Goal: Task Accomplishment & Management: Manage account settings

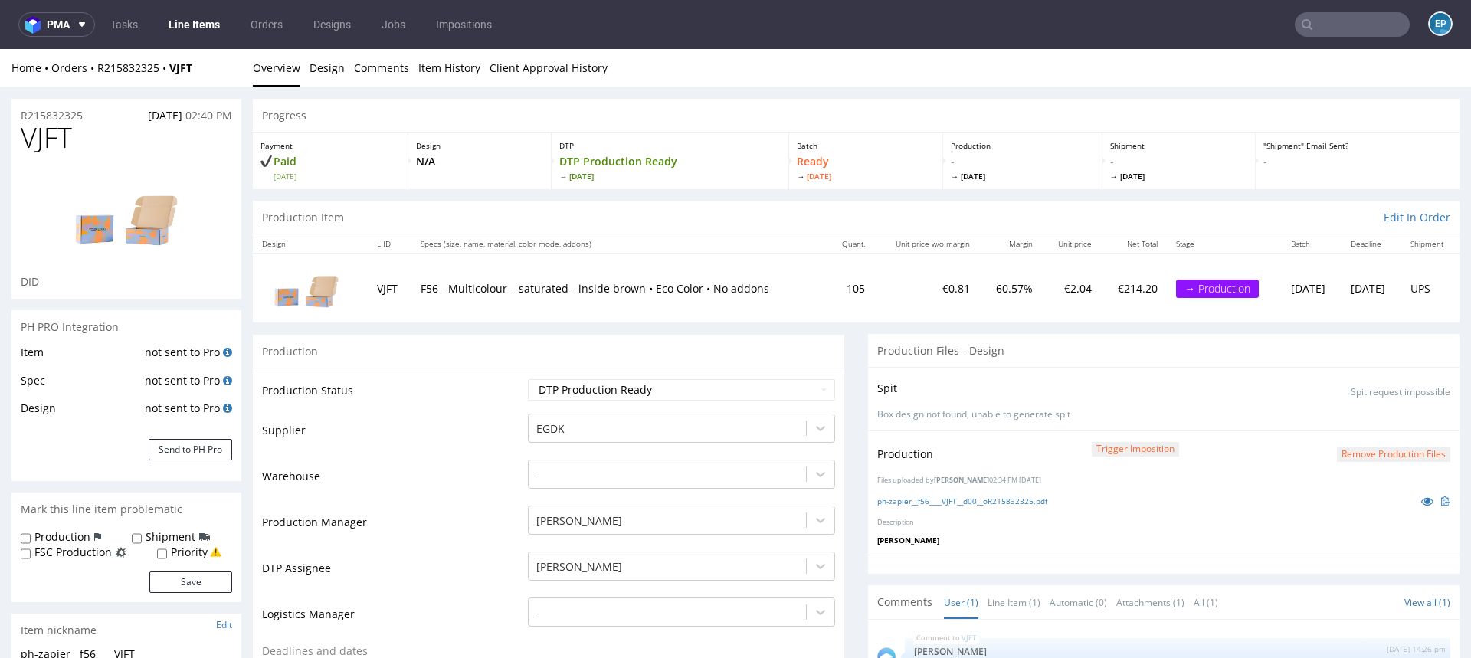
click at [722, 107] on div "Progress" at bounding box center [856, 116] width 1207 height 34
click at [454, 72] on link "Item History" at bounding box center [449, 68] width 62 height 38
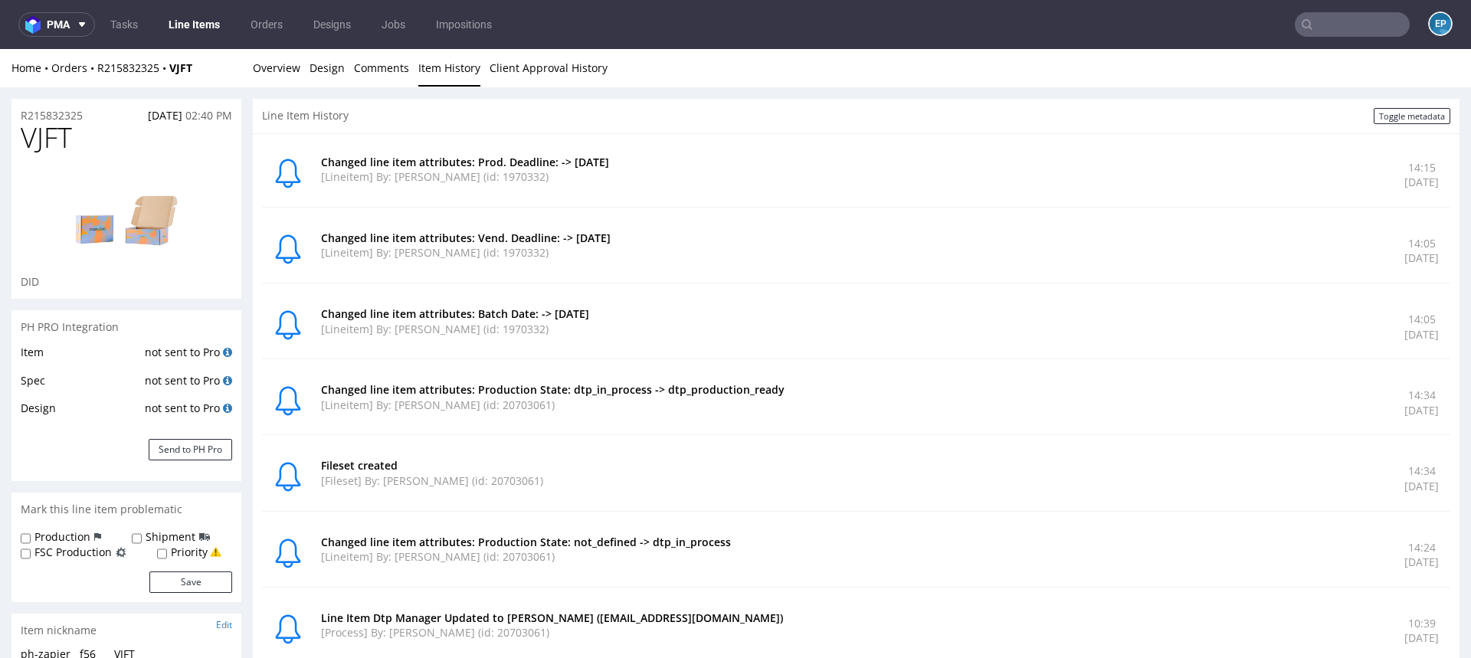
click at [209, 26] on link "Line Items" at bounding box center [194, 24] width 70 height 25
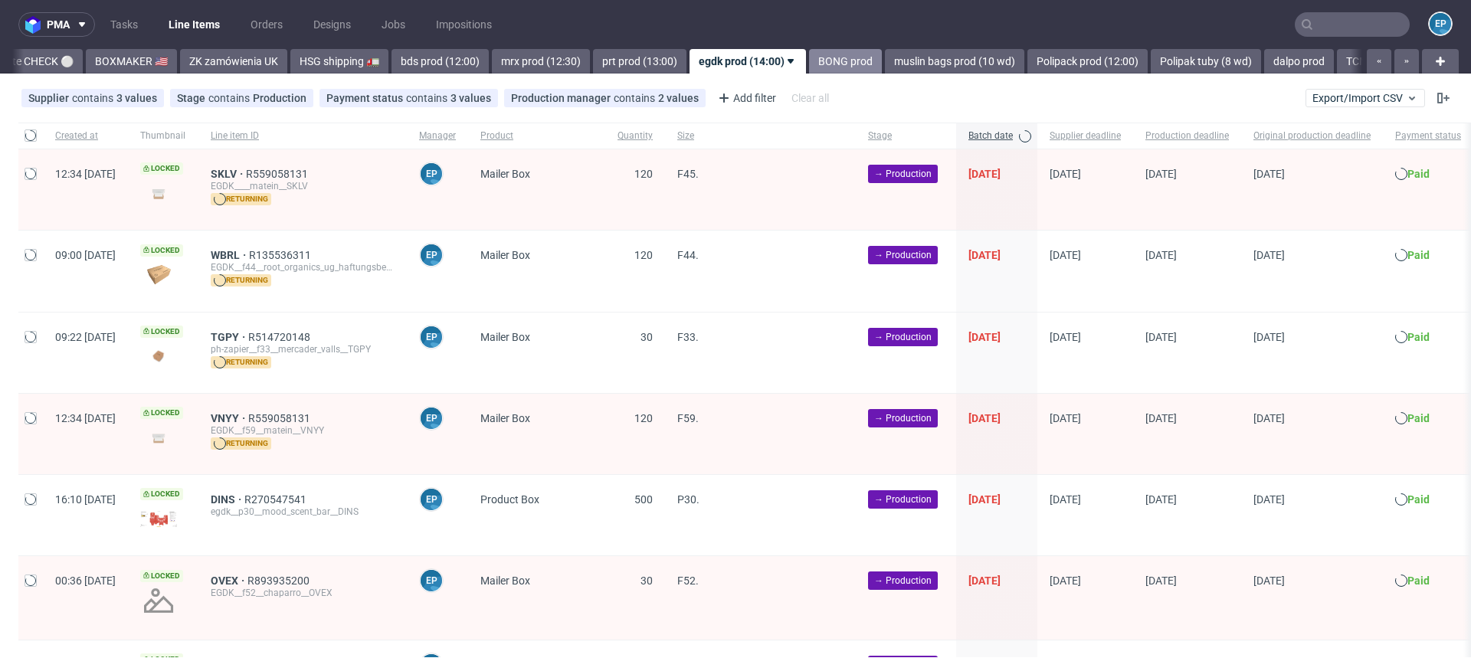
scroll to position [0, 1449]
click at [1001, 170] on span "[DATE]" at bounding box center [984, 174] width 32 height 12
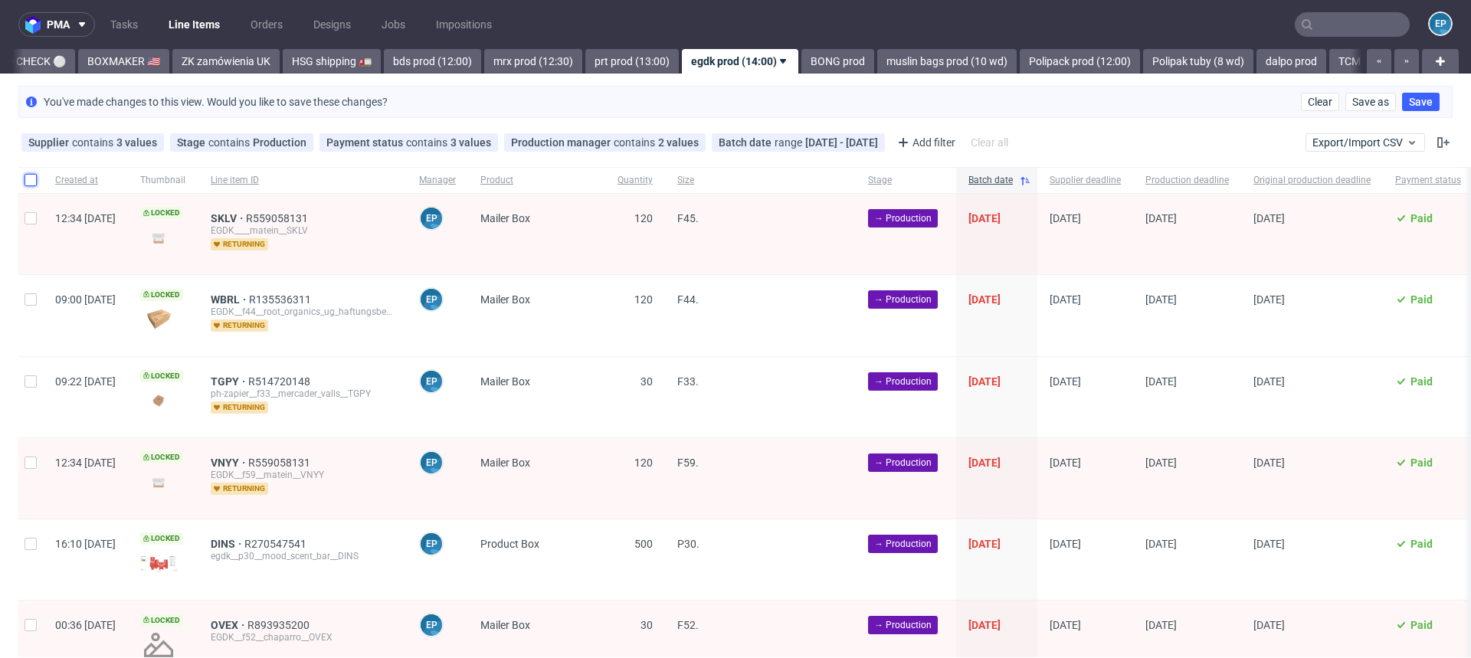
click at [34, 182] on input "checkbox" at bounding box center [31, 180] width 12 height 12
checkbox input "true"
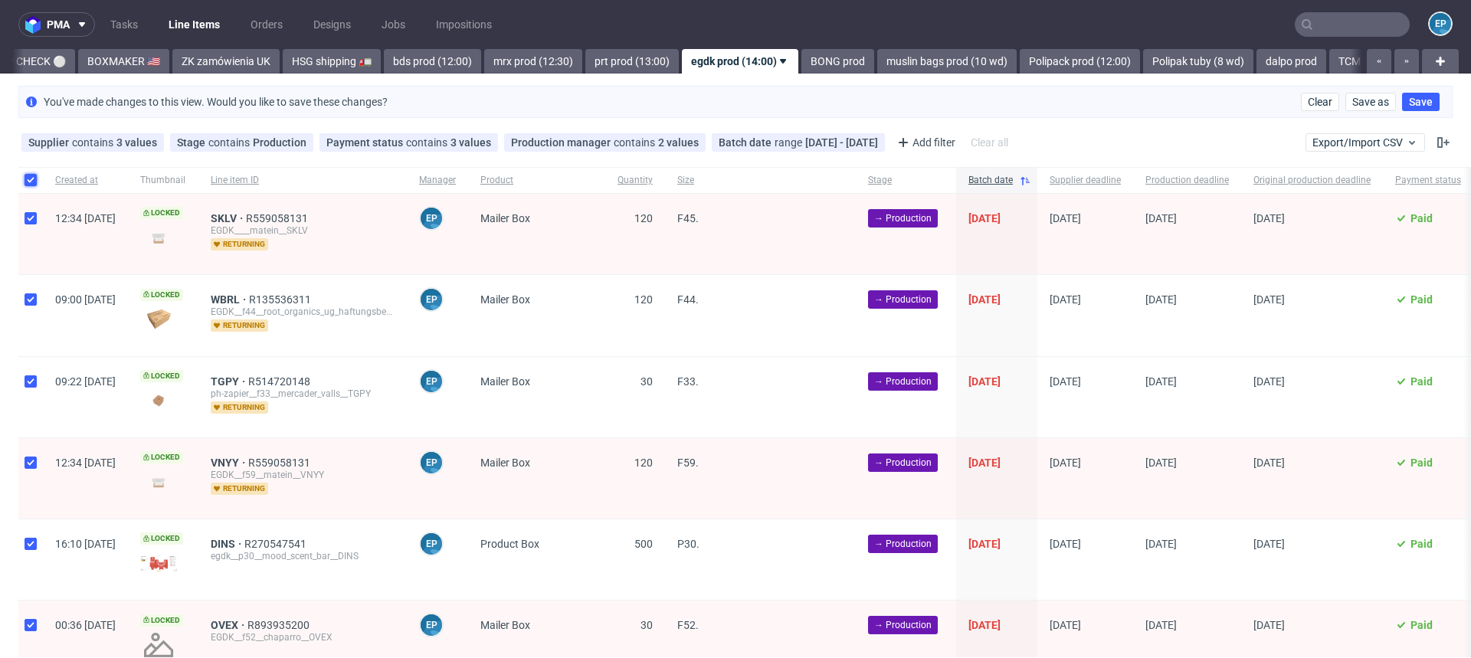
checkbox input "true"
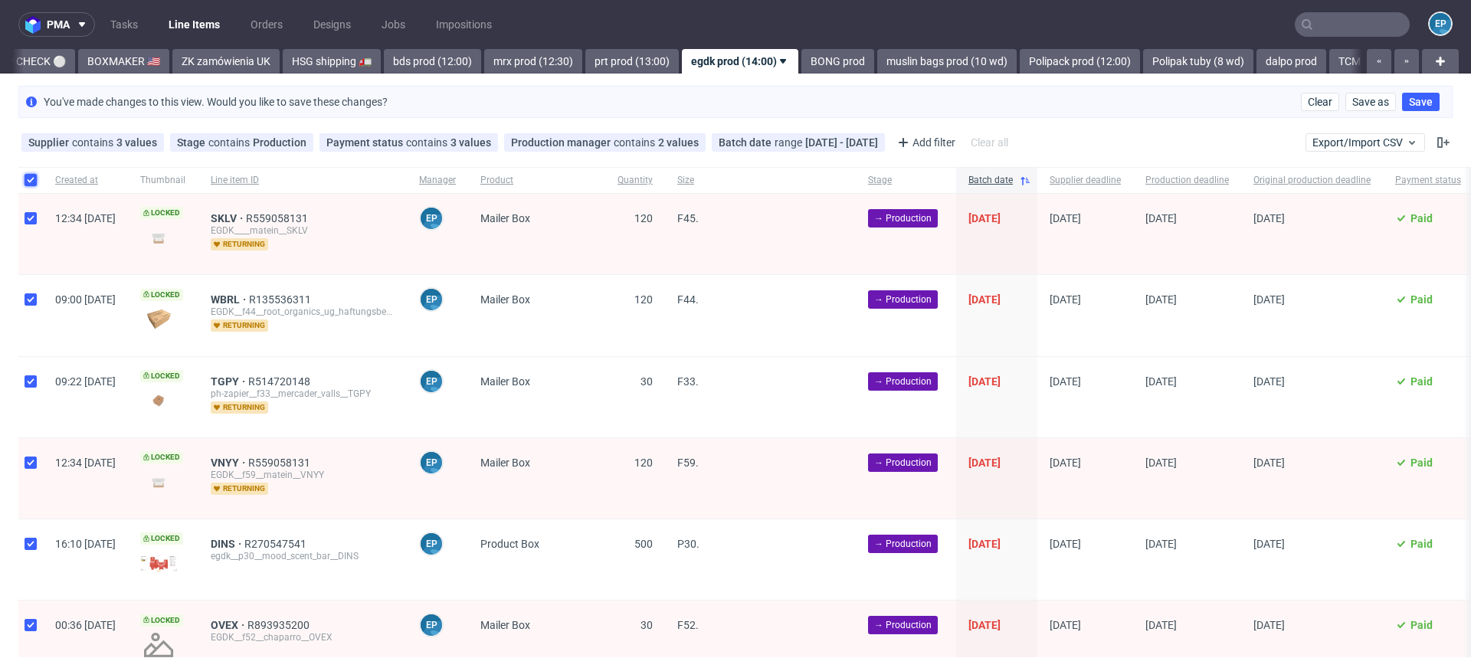
checkbox input "true"
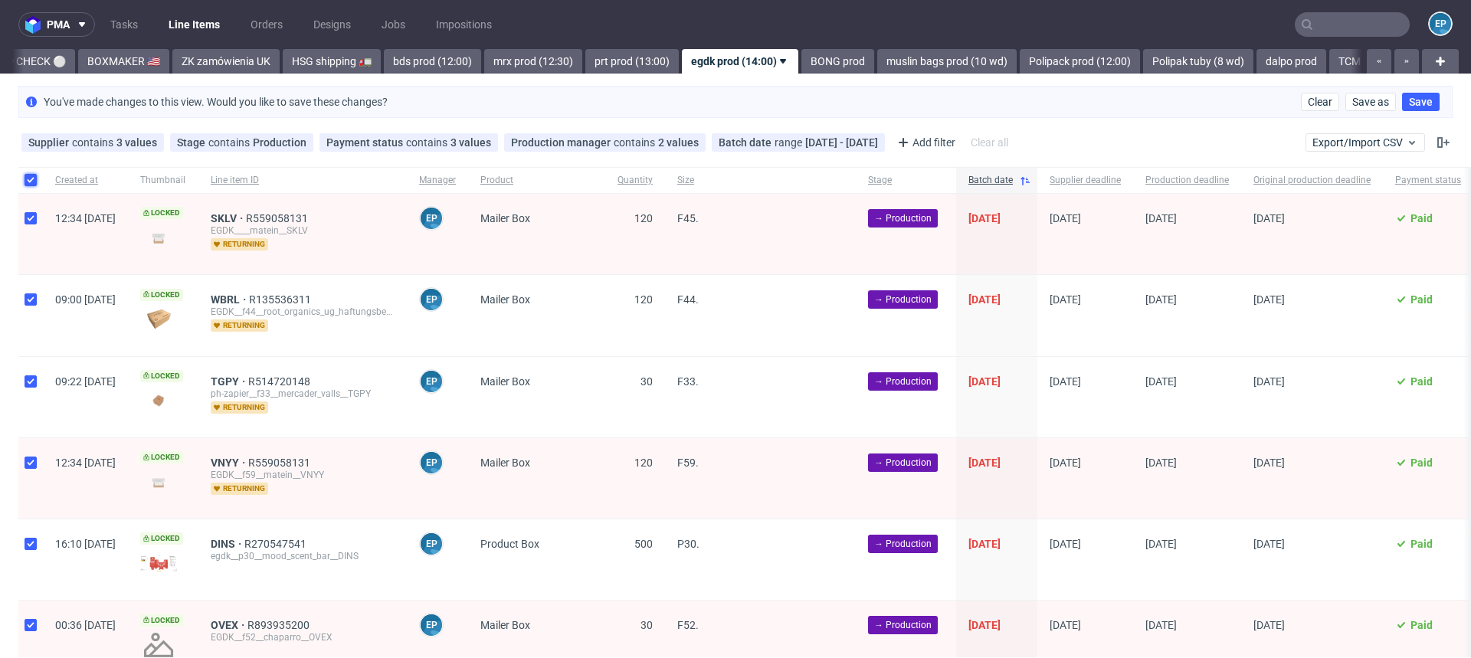
checkbox input "true"
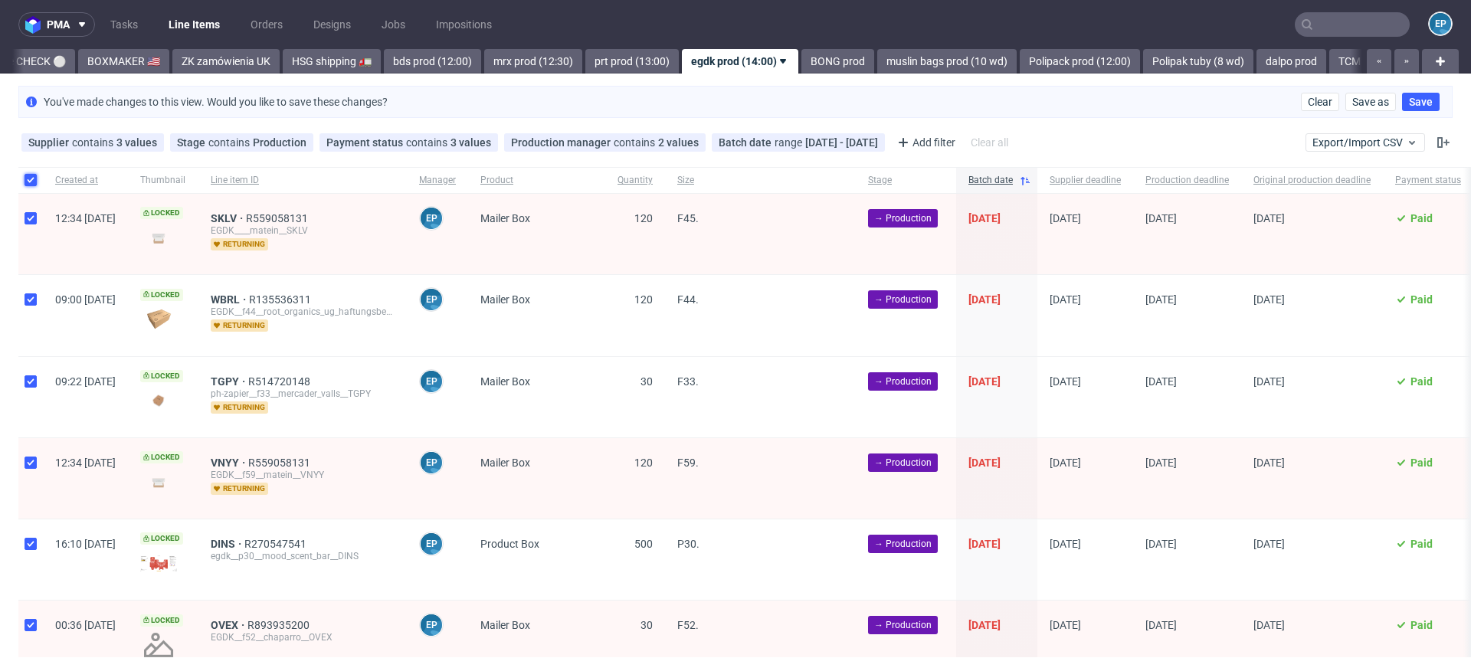
checkbox input "true"
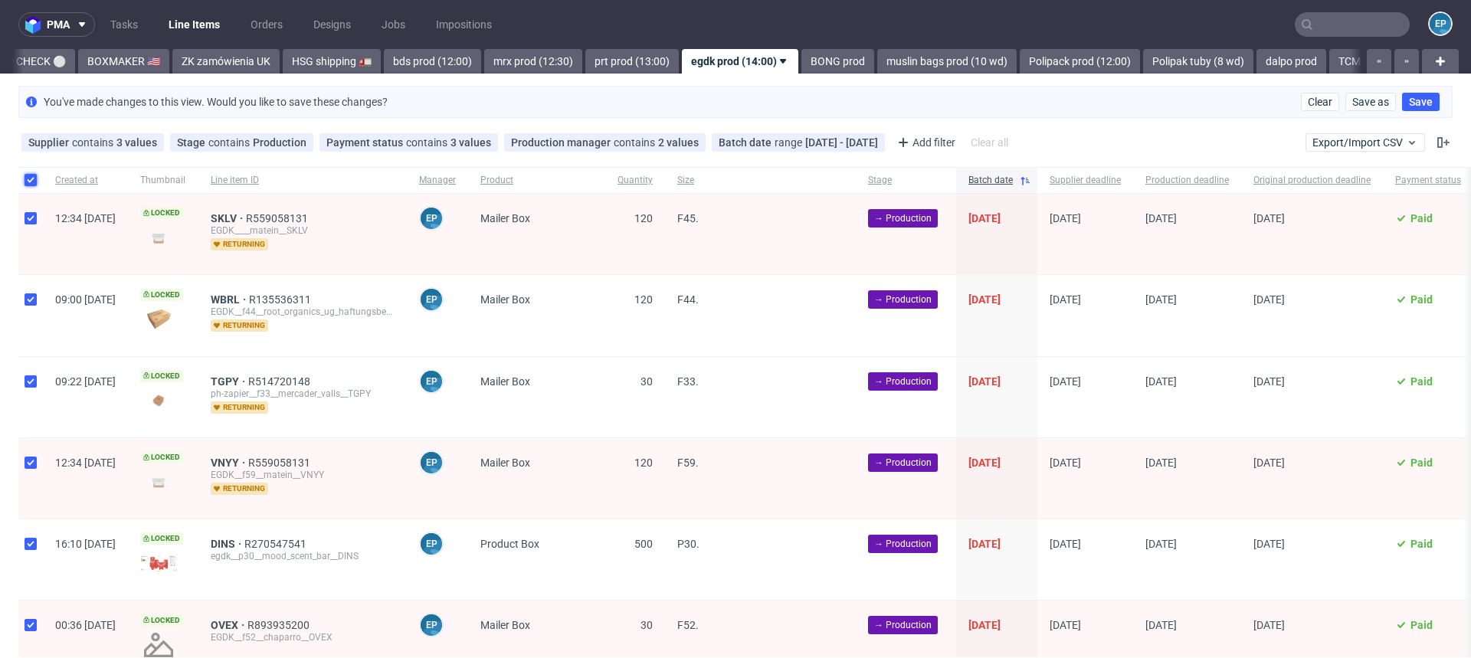
checkbox input "true"
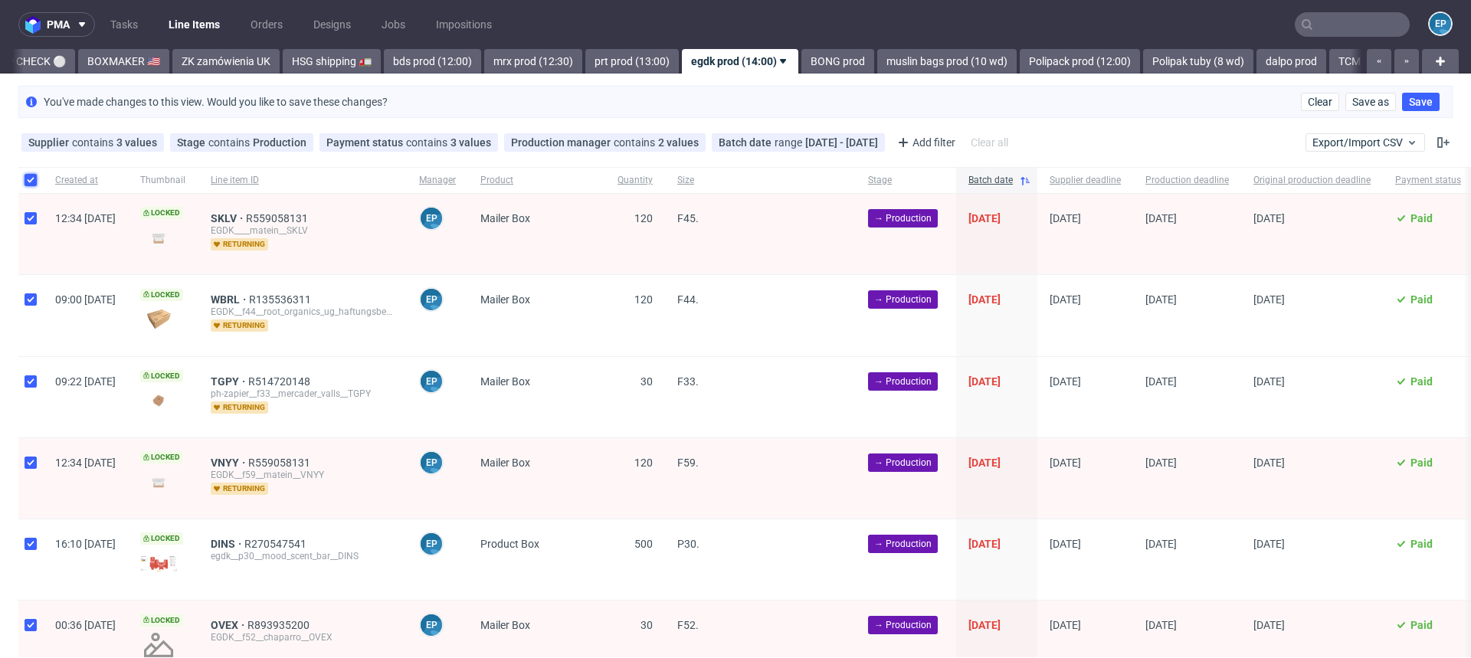
checkbox input "true"
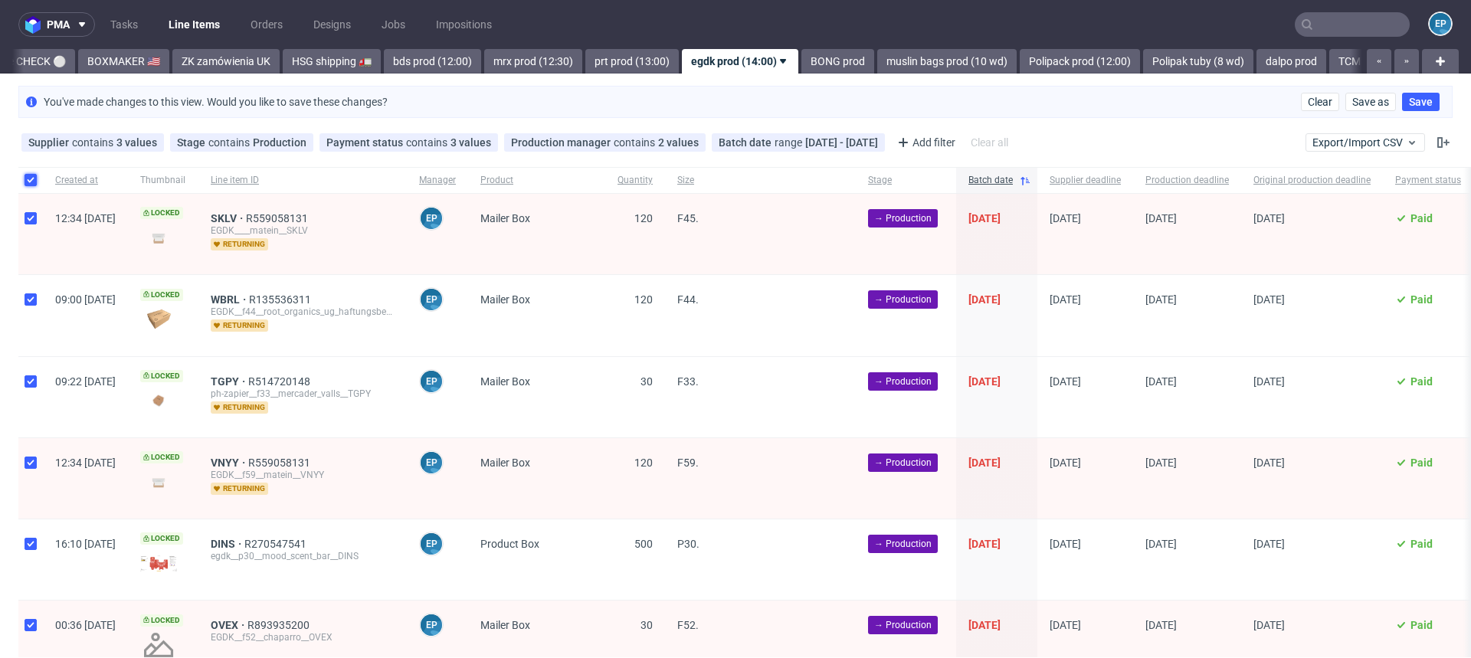
checkbox input "true"
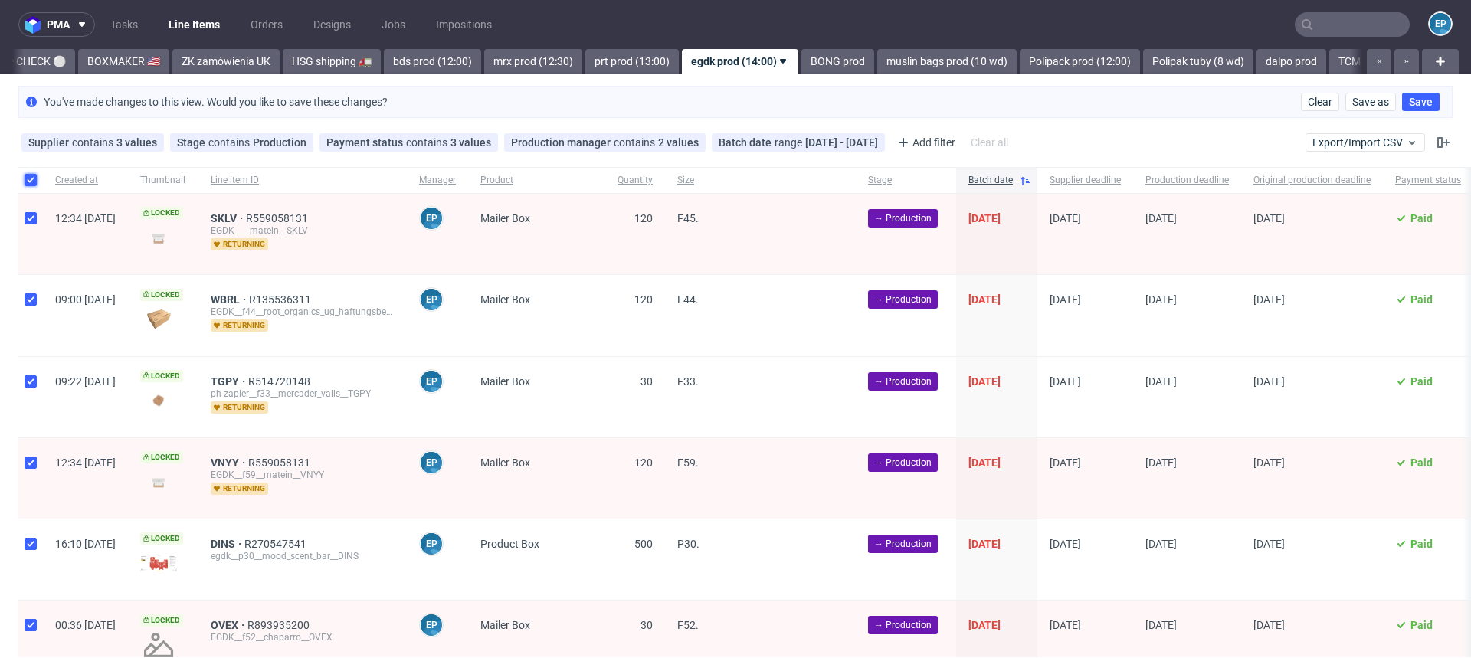
checkbox input "true"
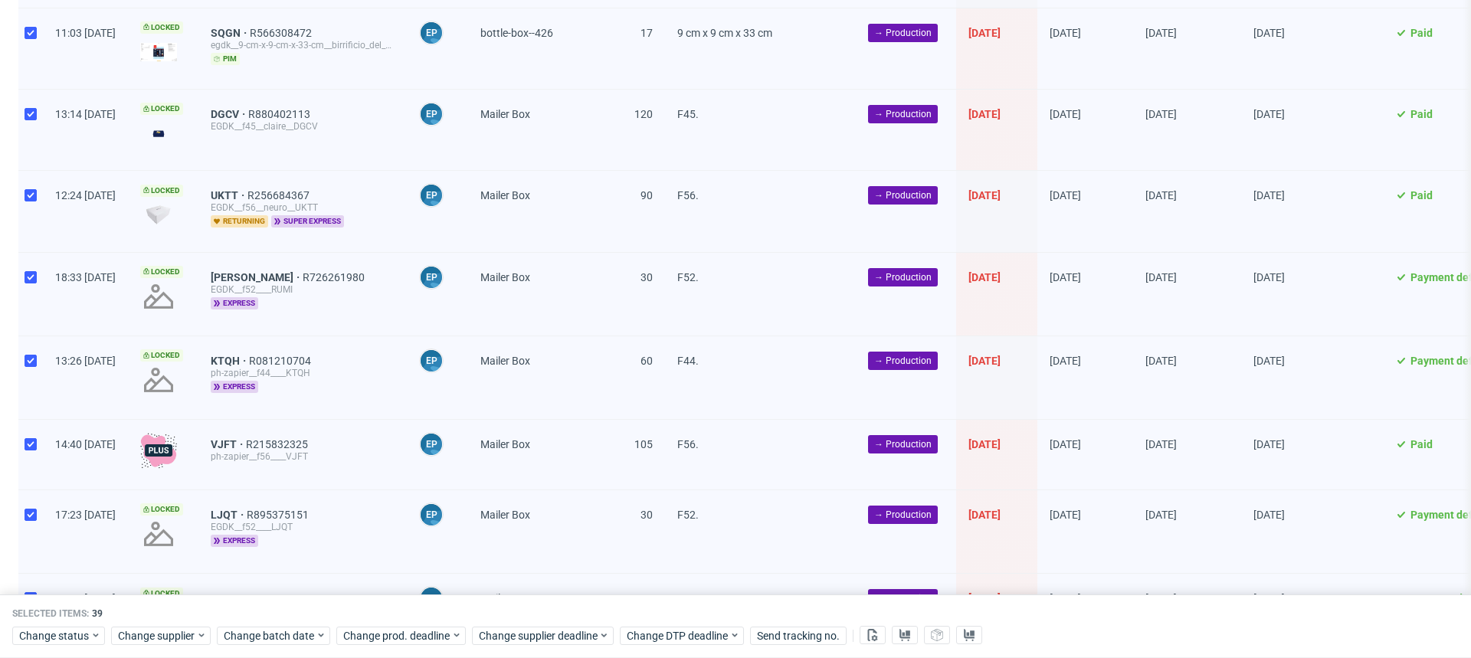
scroll to position [2813, 0]
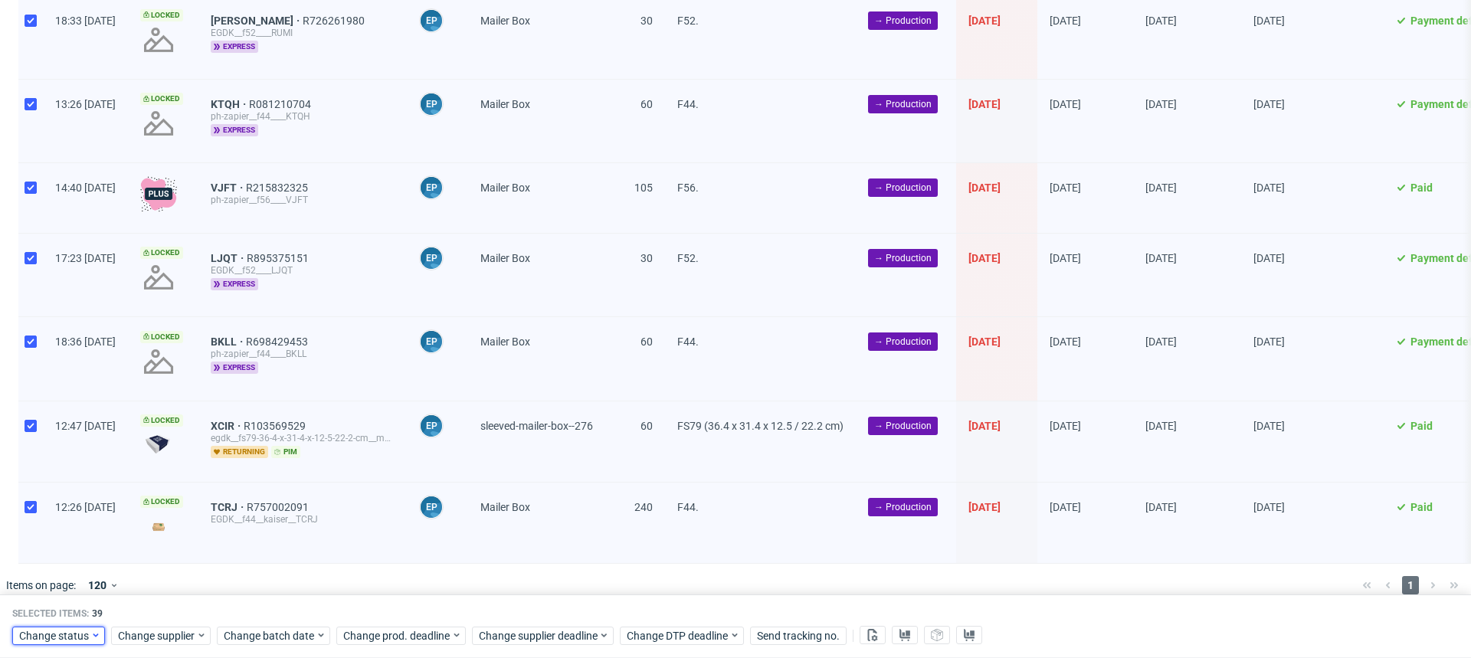
click at [74, 639] on span "Change status" at bounding box center [54, 635] width 71 height 15
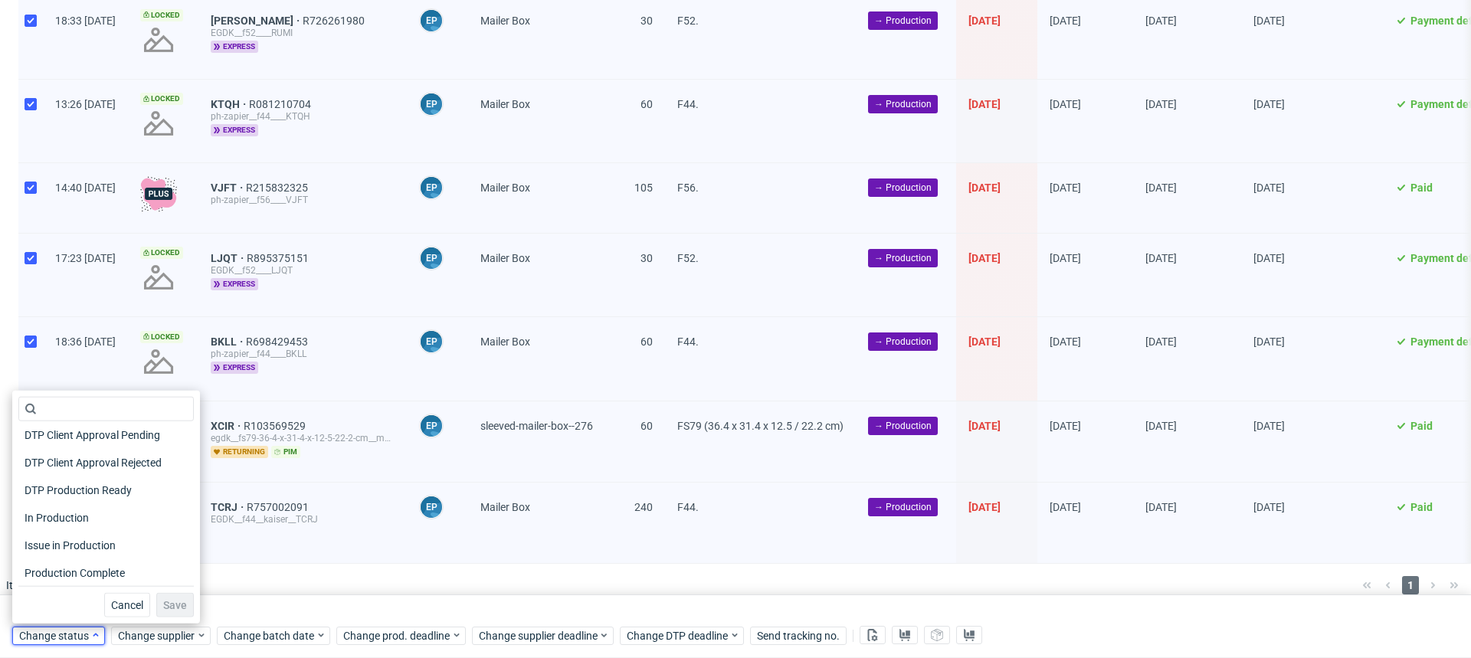
scroll to position [197, 0]
click at [63, 473] on span "In Production" at bounding box center [56, 464] width 77 height 21
click at [163, 600] on span "Save" at bounding box center [175, 605] width 24 height 11
